Goal: Transaction & Acquisition: Purchase product/service

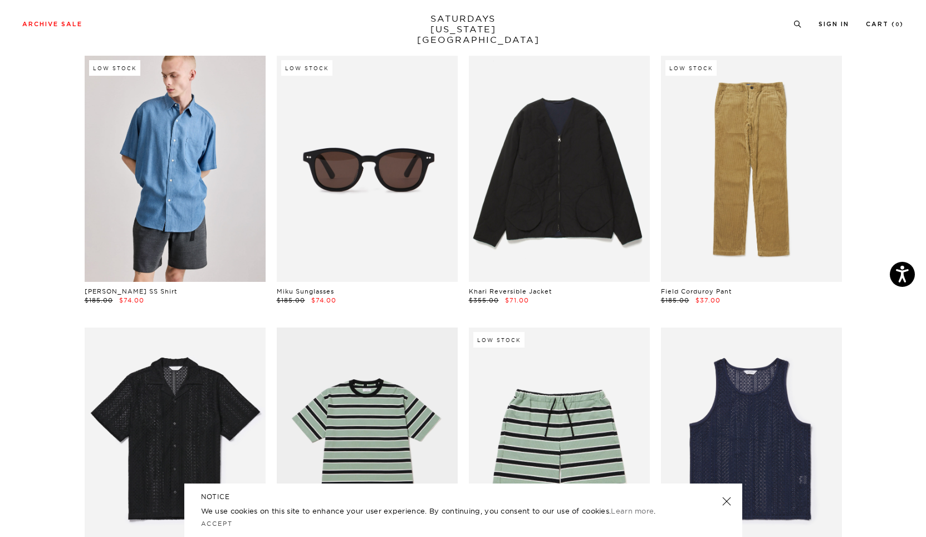
scroll to position [557, 0]
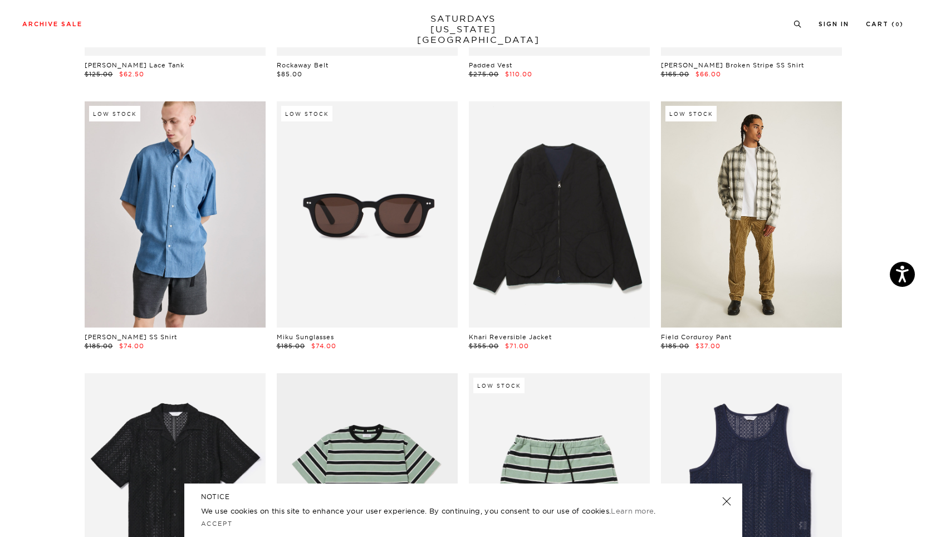
click at [744, 236] on link at bounding box center [751, 214] width 181 height 226
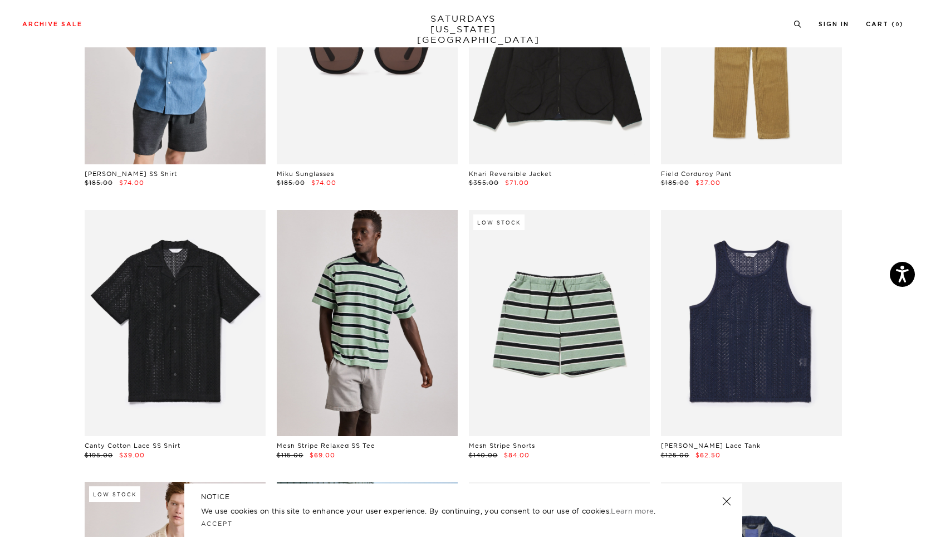
scroll to position [726, 0]
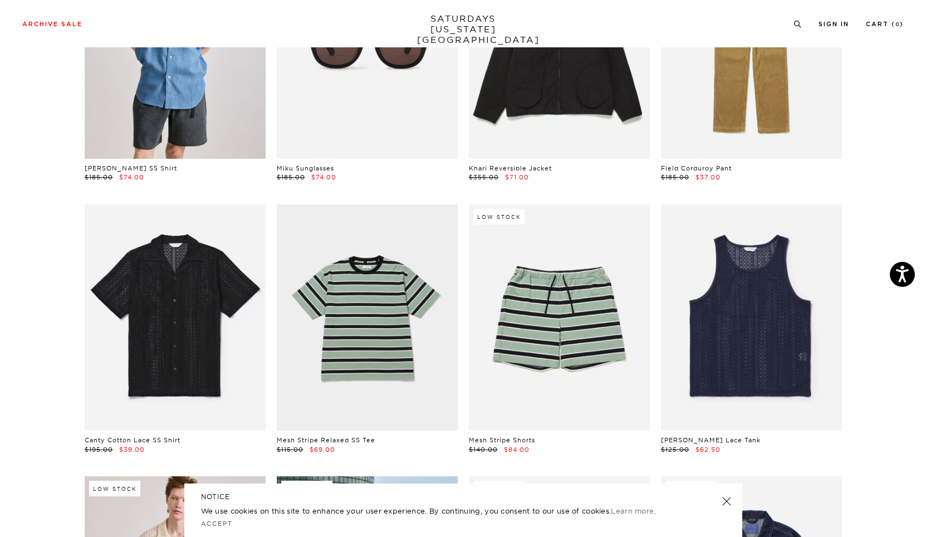
click at [728, 502] on link at bounding box center [726, 501] width 16 height 16
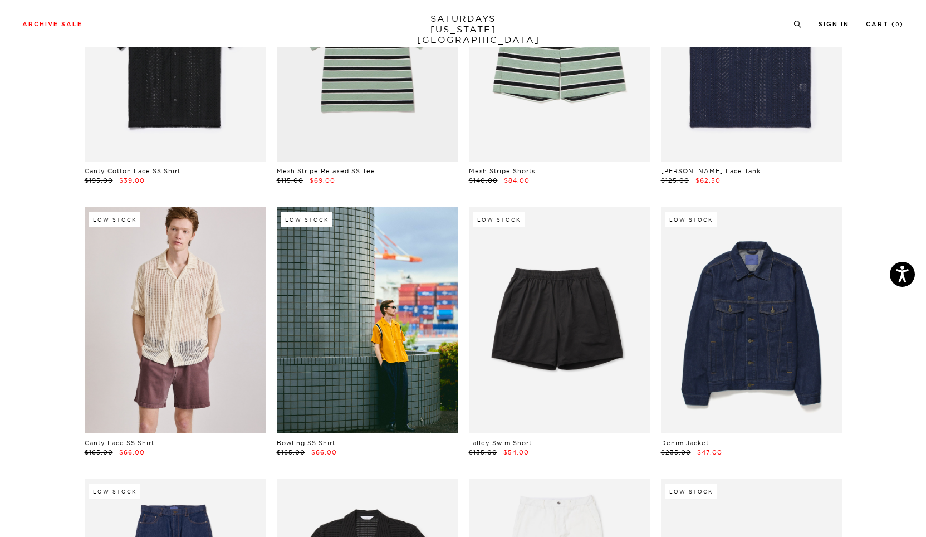
scroll to position [997, 0]
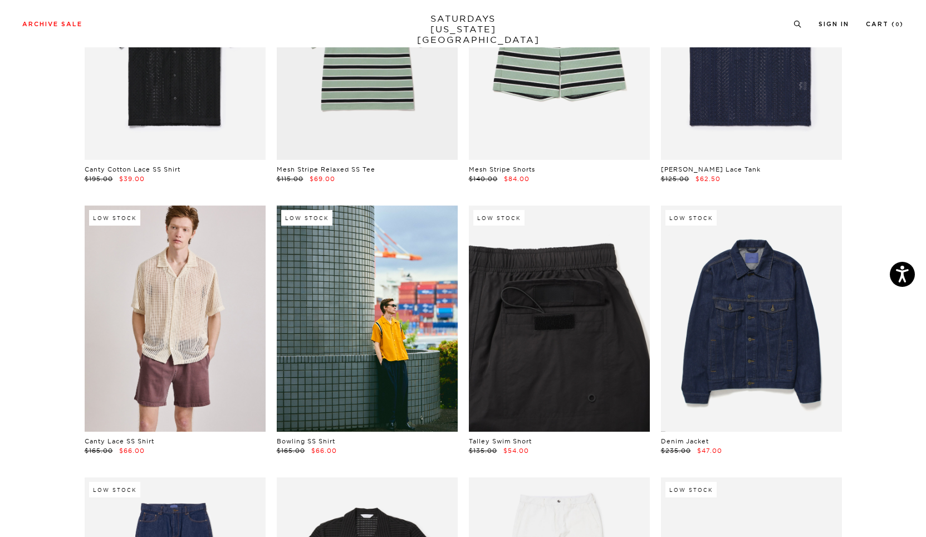
click at [567, 360] on link at bounding box center [559, 318] width 181 height 226
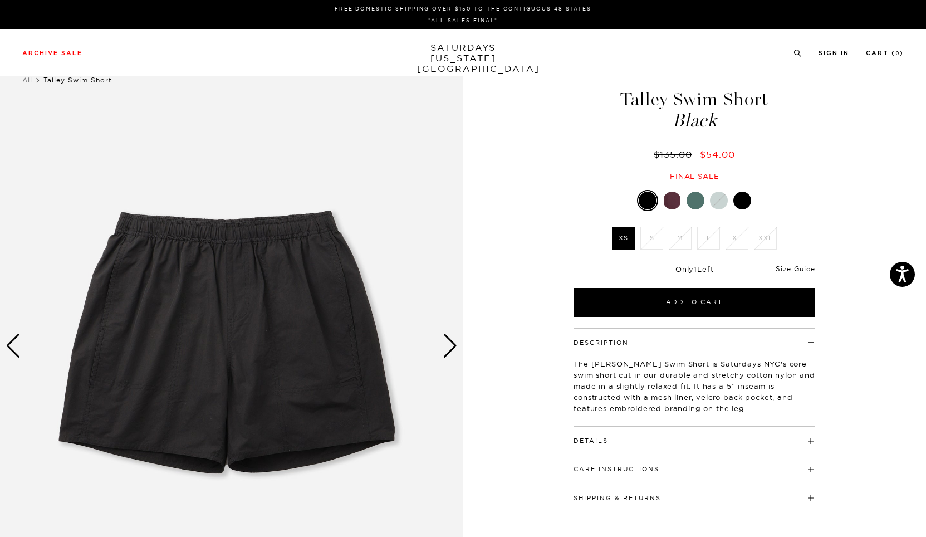
click at [450, 349] on div "Next slide" at bounding box center [450, 346] width 15 height 24
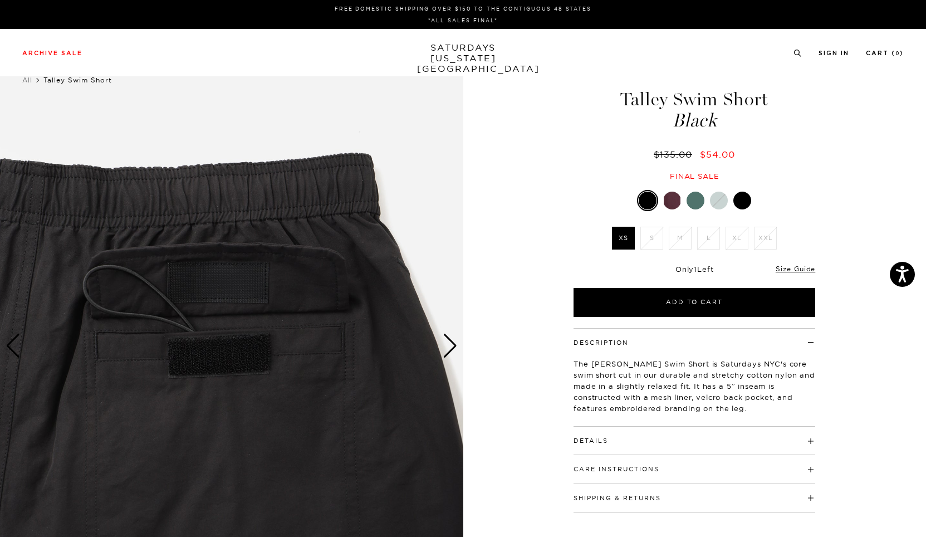
click at [450, 348] on div "Next slide" at bounding box center [450, 346] width 15 height 24
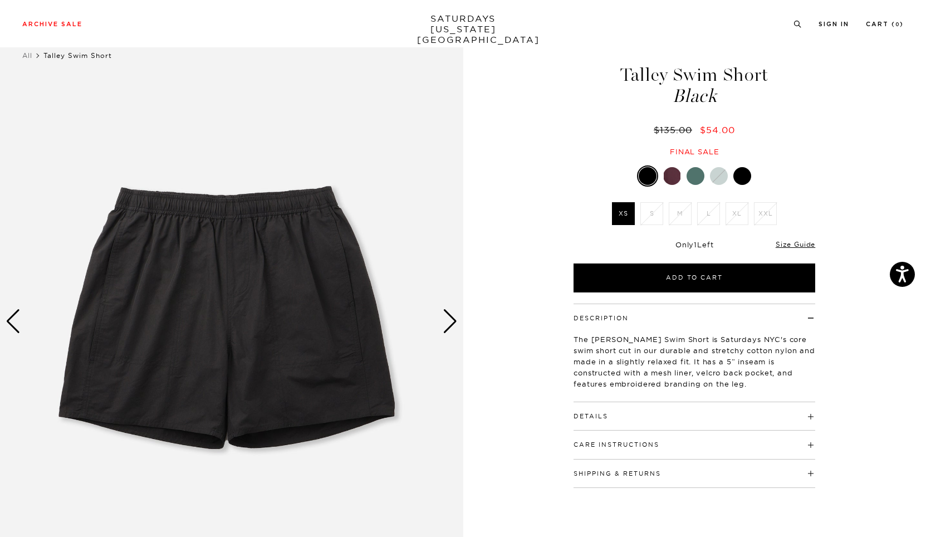
scroll to position [20, 0]
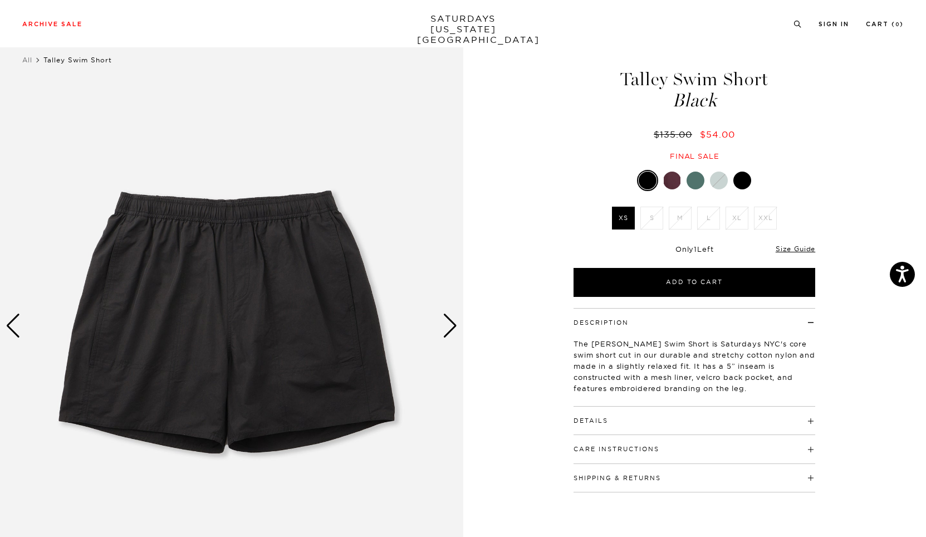
click at [674, 178] on div at bounding box center [672, 180] width 18 height 18
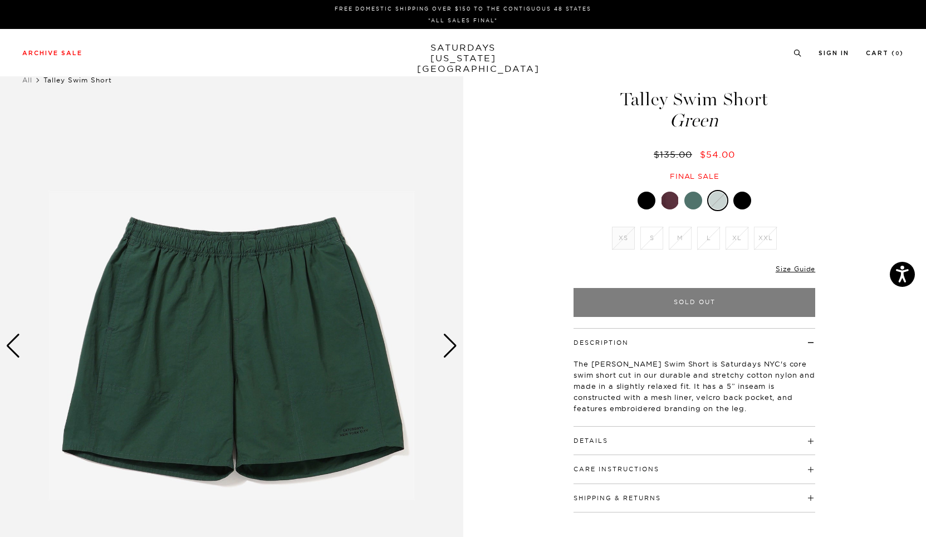
click at [742, 202] on div at bounding box center [742, 201] width 18 height 18
